Goal: Information Seeking & Learning: Learn about a topic

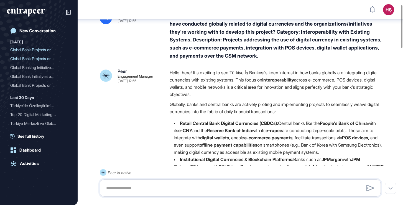
scroll to position [24, 0]
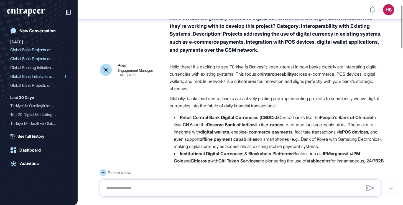
click at [53, 77] on div "Global Bank Initiatives o..." at bounding box center [36, 76] width 53 height 9
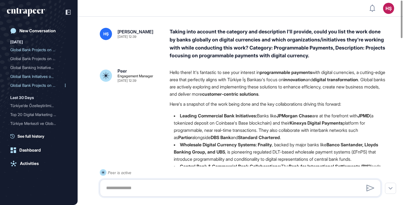
click at [39, 87] on div "Global Bank Projects on T..." at bounding box center [36, 85] width 53 height 9
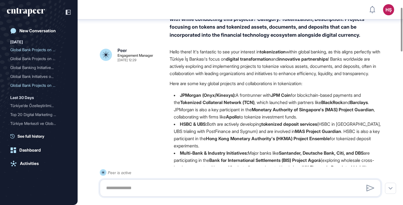
scroll to position [27, 0]
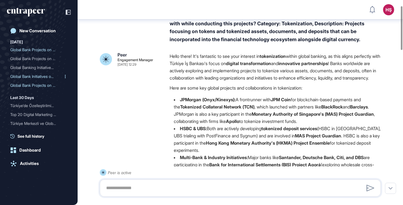
click at [18, 77] on div "Global Bank Initiatives o..." at bounding box center [36, 76] width 53 height 9
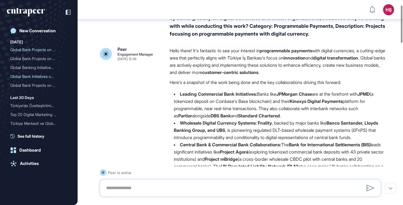
scroll to position [27, 0]
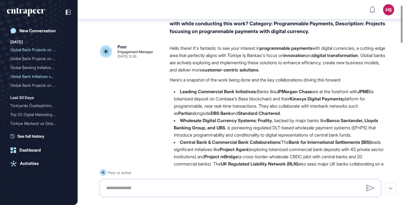
click at [263, 117] on strong "Fnality" at bounding box center [265, 120] width 14 height 6
copy strong "Fnality"
